Goal: Navigation & Orientation: Understand site structure

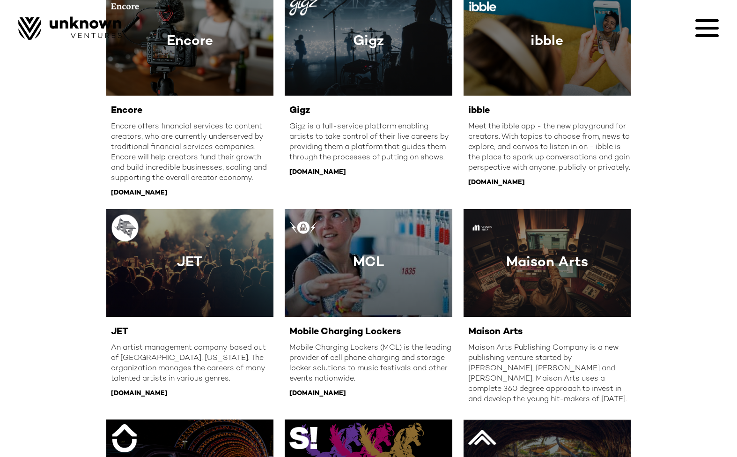
scroll to position [973, 0]
